Goal: Transaction & Acquisition: Book appointment/travel/reservation

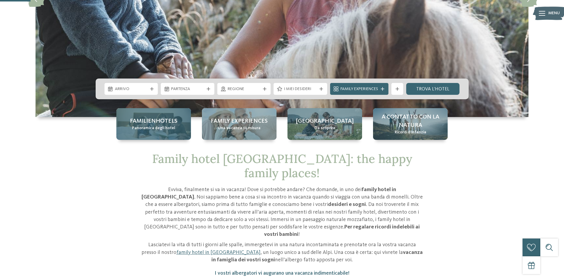
click at [169, 129] on span "Panoramica degli hotel" at bounding box center [153, 128] width 43 height 6
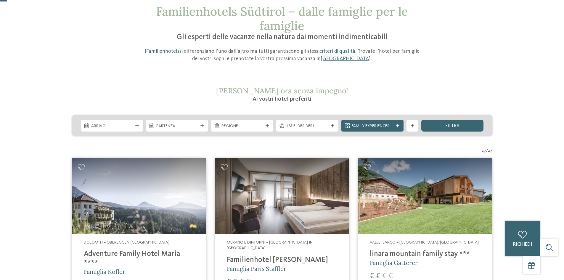
scroll to position [118, 0]
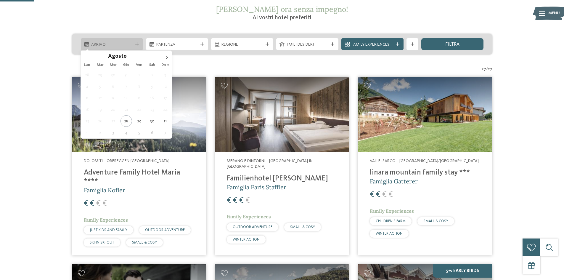
click at [116, 47] on span "Arrivo" at bounding box center [111, 45] width 41 height 6
click at [165, 55] on span at bounding box center [167, 56] width 10 height 10
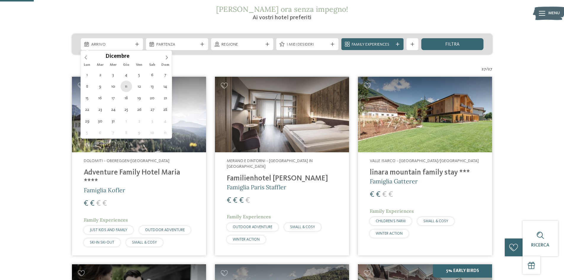
type div "11.12.2025"
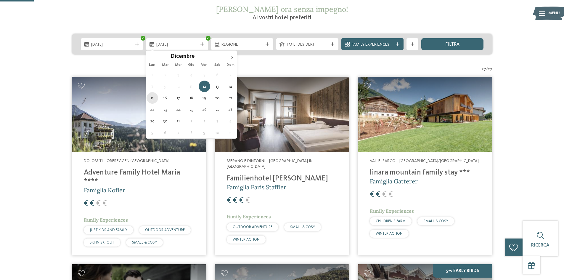
type div "15.12.2025"
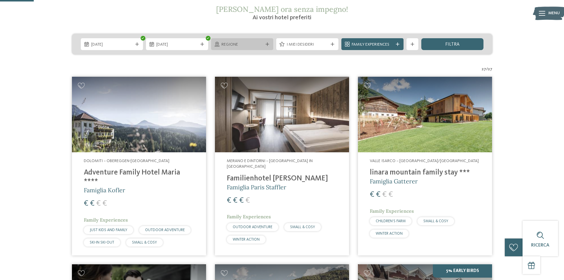
click at [242, 44] on span "Regione" at bounding box center [241, 45] width 41 height 6
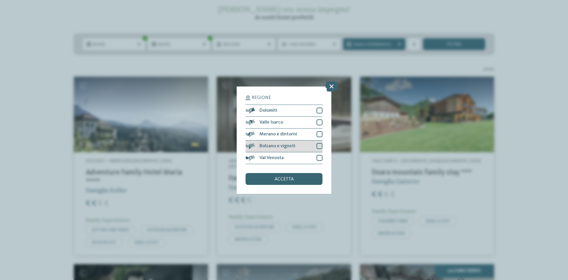
click at [318, 145] on div at bounding box center [320, 146] width 6 height 6
click at [318, 132] on div at bounding box center [320, 134] width 6 height 6
click at [288, 181] on span "accetta" at bounding box center [284, 179] width 19 height 5
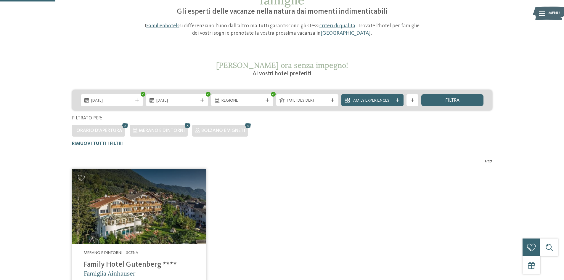
scroll to position [46, 0]
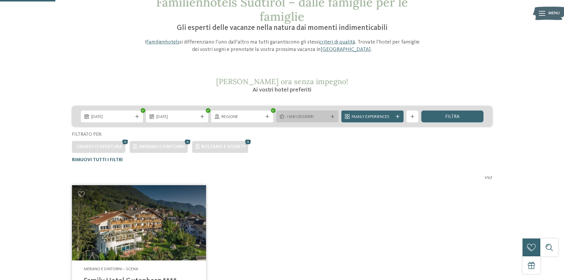
click at [312, 121] on div "I miei desideri" at bounding box center [307, 116] width 62 height 12
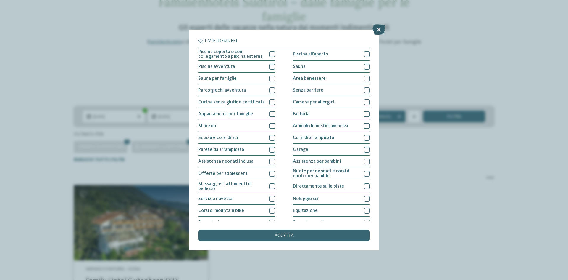
click at [376, 30] on icon at bounding box center [379, 29] width 13 height 10
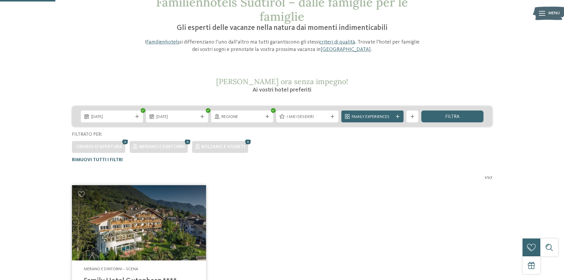
click at [370, 116] on span "Family Experiences" at bounding box center [372, 117] width 41 height 6
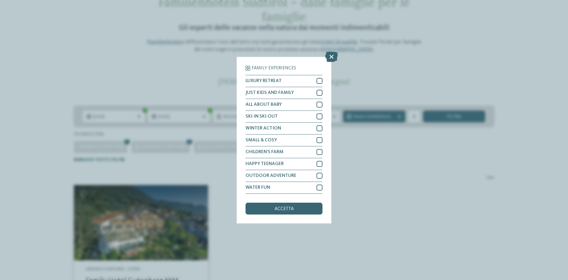
drag, startPoint x: 385, startPoint y: 178, endPoint x: 413, endPoint y: 160, distance: 32.9
click at [385, 178] on div "Family Experiences LUXURY RETREAT JUST KIDS AND FAMILY" at bounding box center [284, 140] width 568 height 280
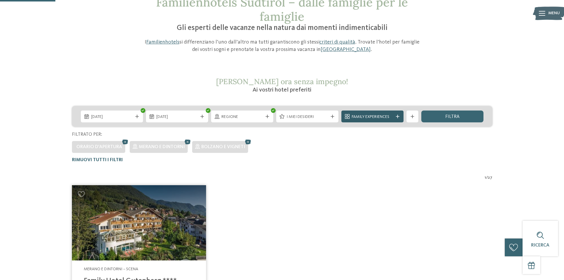
click at [389, 120] on div "Family Experiences" at bounding box center [372, 116] width 62 height 12
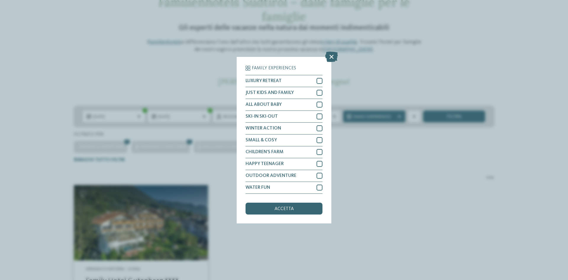
click at [369, 171] on div "Family Experiences LUXURY RETREAT JUST KIDS AND FAMILY" at bounding box center [284, 140] width 568 height 280
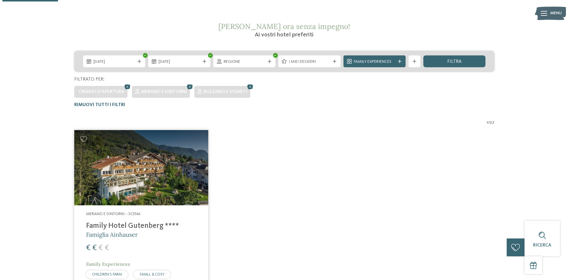
scroll to position [165, 0]
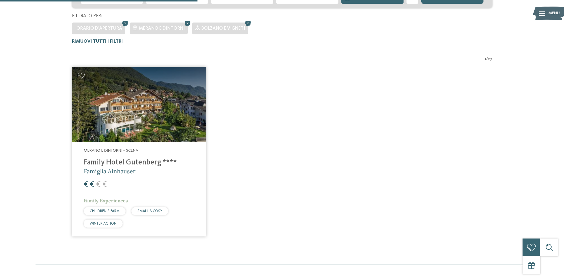
drag, startPoint x: 135, startPoint y: 164, endPoint x: 139, endPoint y: 164, distance: 4.4
click at [135, 164] on h4 "Family Hotel Gutenberg ****" at bounding box center [139, 162] width 110 height 9
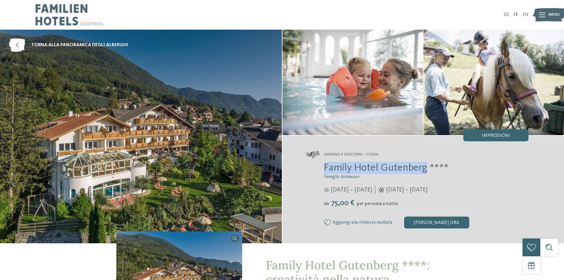
drag, startPoint x: 323, startPoint y: 166, endPoint x: 425, endPoint y: 165, distance: 101.8
click at [425, 165] on div "Family Hotel Gutenberg **** Famiglia Ainhauser 04/04/2025 – 09/11/2025 da" at bounding box center [417, 195] width 223 height 67
copy span "Family Hotel Gutenberg"
